Goal: Task Accomplishment & Management: Manage account settings

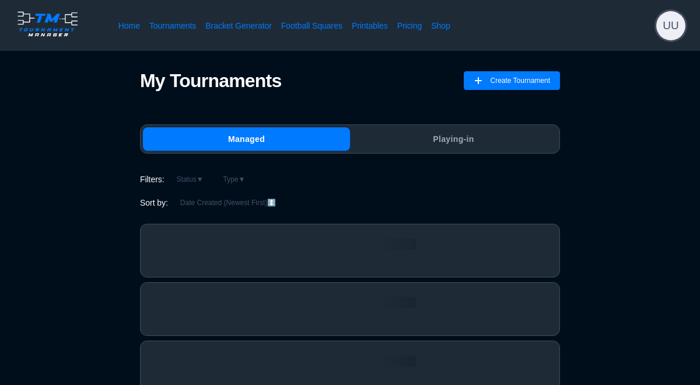
click at [671, 22] on span "UU" at bounding box center [671, 25] width 29 height 29
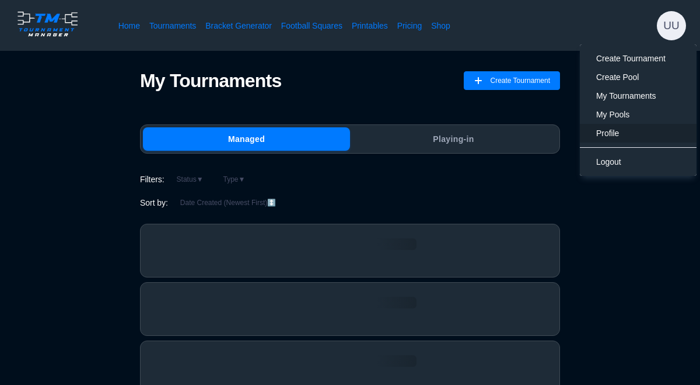
click at [618, 134] on span "Profile" at bounding box center [608, 132] width 23 height 9
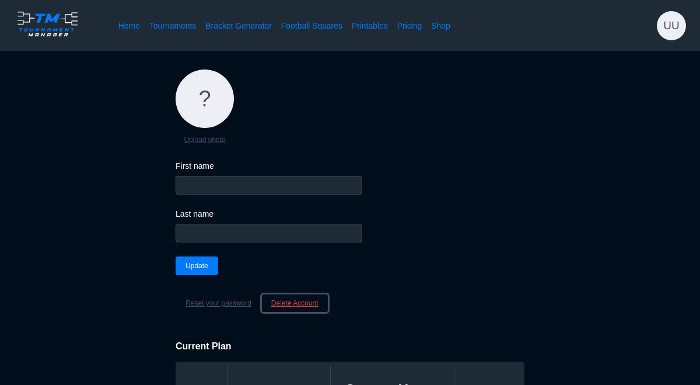
click at [290, 303] on button "Delete Account" at bounding box center [294, 303] width 67 height 19
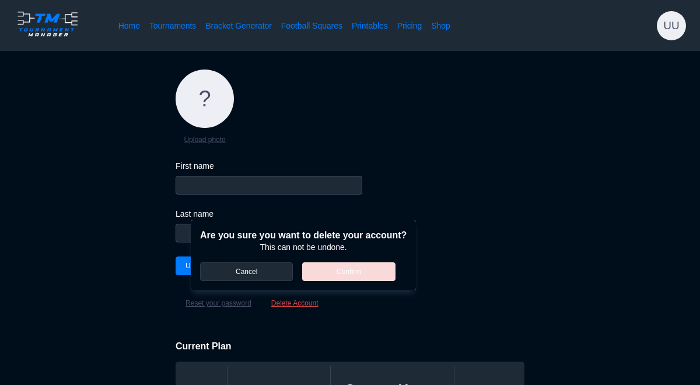
click at [340, 271] on div "Cancel Confirm" at bounding box center [303, 271] width 207 height 19
click at [263, 274] on button "Cancel" at bounding box center [246, 271] width 93 height 19
